Goal: Task Accomplishment & Management: Manage account settings

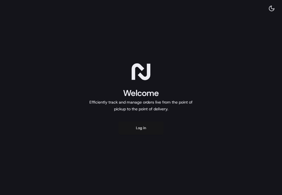
click at [141, 129] on button "Log in" at bounding box center [141, 127] width 45 height 13
